Goal: Transaction & Acquisition: Purchase product/service

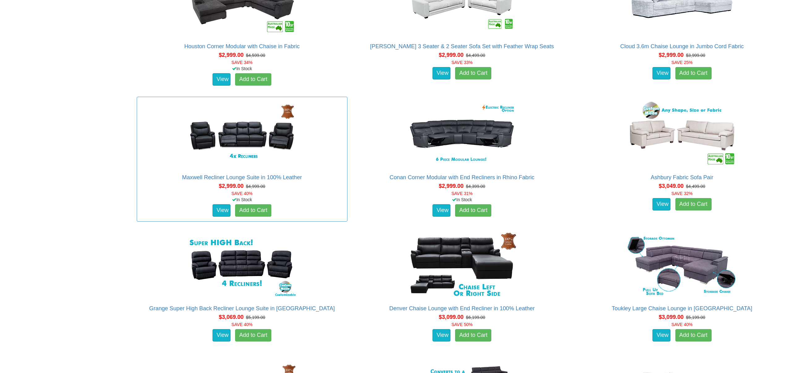
scroll to position [2358, 0]
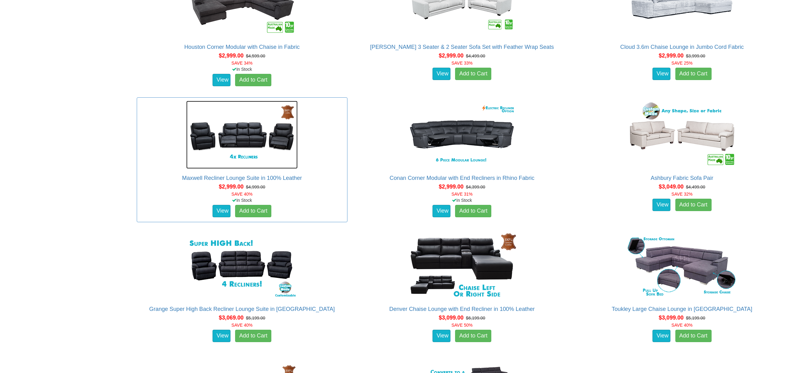
click at [239, 143] on img at bounding box center [241, 135] width 111 height 68
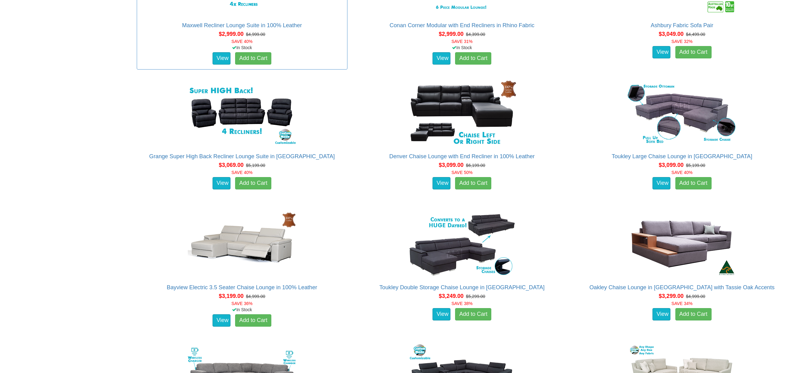
scroll to position [2518, 0]
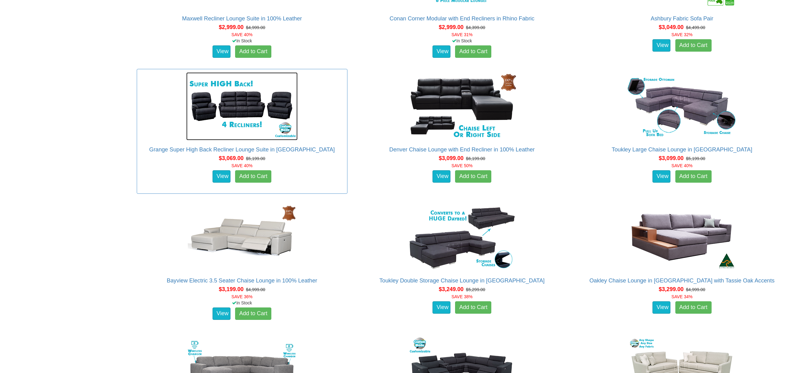
click at [252, 111] on img at bounding box center [241, 106] width 111 height 68
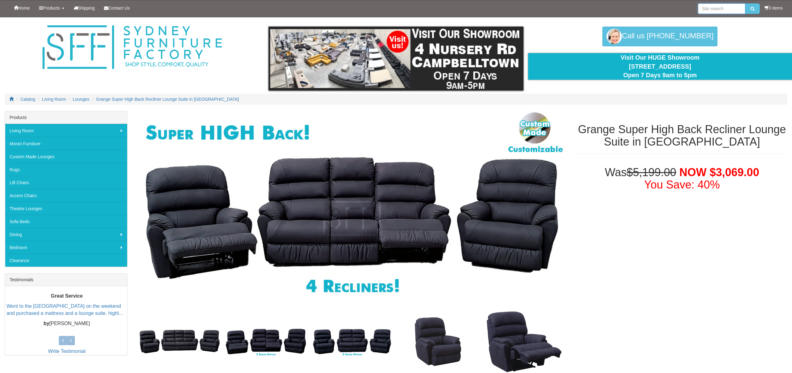
click at [707, 7] on input "search" at bounding box center [721, 8] width 47 height 11
type input "3 seater end recliners"
click at [751, 8] on icon "submit" at bounding box center [753, 8] width 4 height 4
